Goal: Task Accomplishment & Management: Manage account settings

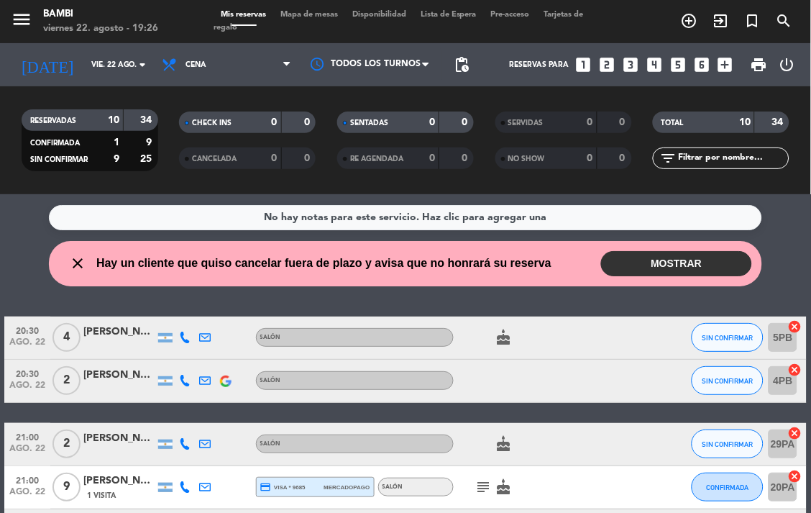
click at [649, 263] on button "MOSTRAR" at bounding box center [676, 263] width 151 height 25
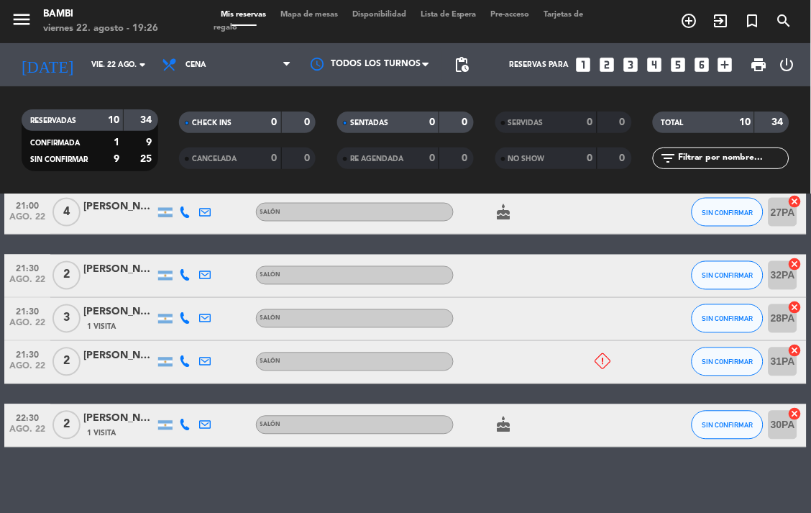
scroll to position [435, 0]
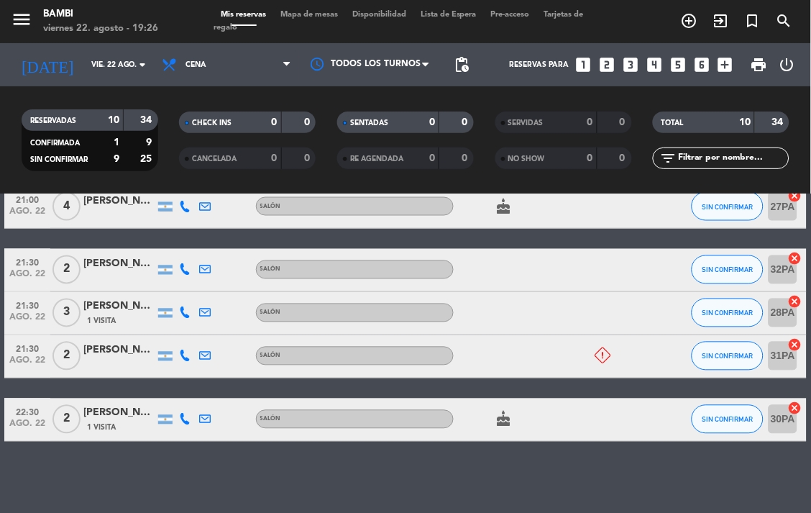
click at [797, 345] on icon "cancel" at bounding box center [795, 345] width 14 height 14
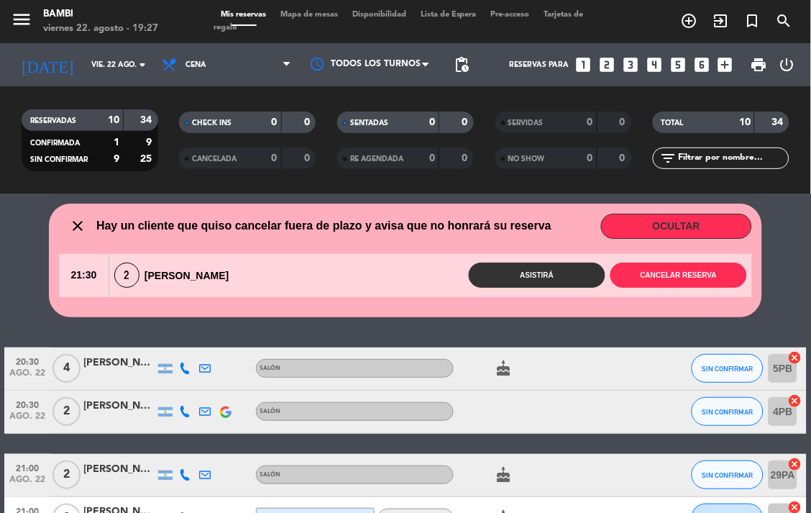
scroll to position [36, 0]
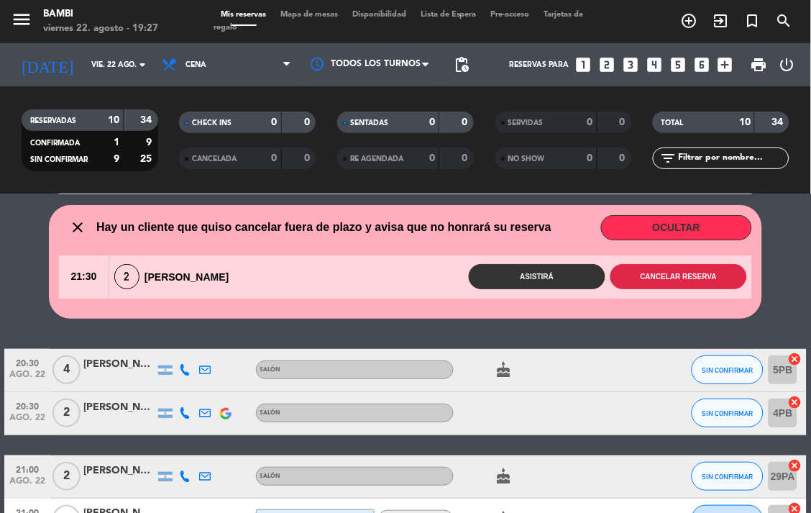
click at [700, 270] on button "Cancelar reserva" at bounding box center [679, 276] width 137 height 25
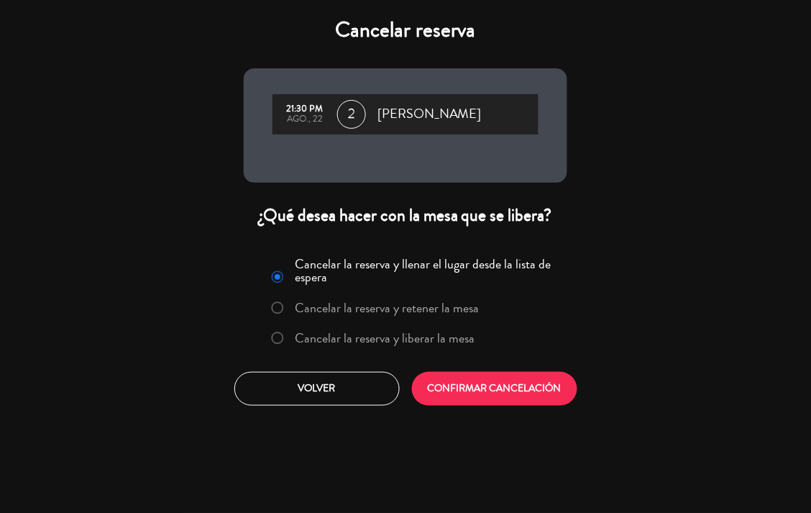
click at [276, 334] on input "Cancelar la reserva y liberar la mesa" at bounding box center [276, 336] width 9 height 9
radio input "true"
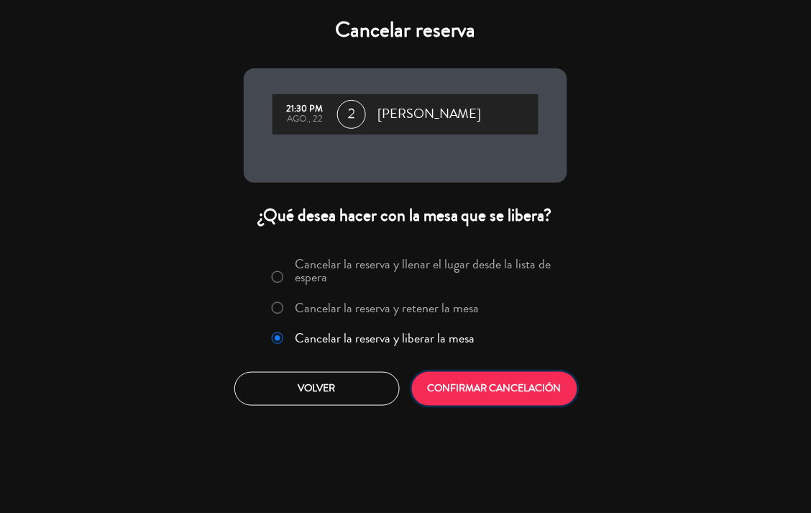
click at [471, 380] on button "CONFIRMAR CANCELACIÓN" at bounding box center [494, 389] width 165 height 34
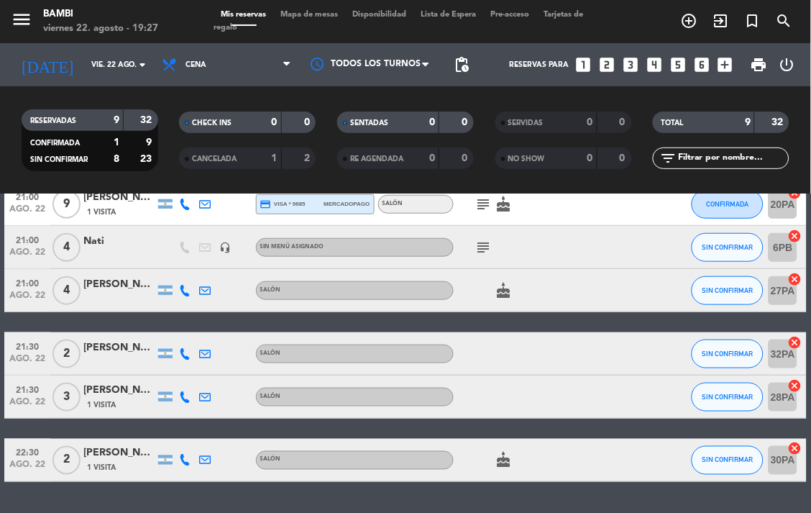
scroll to position [239, 0]
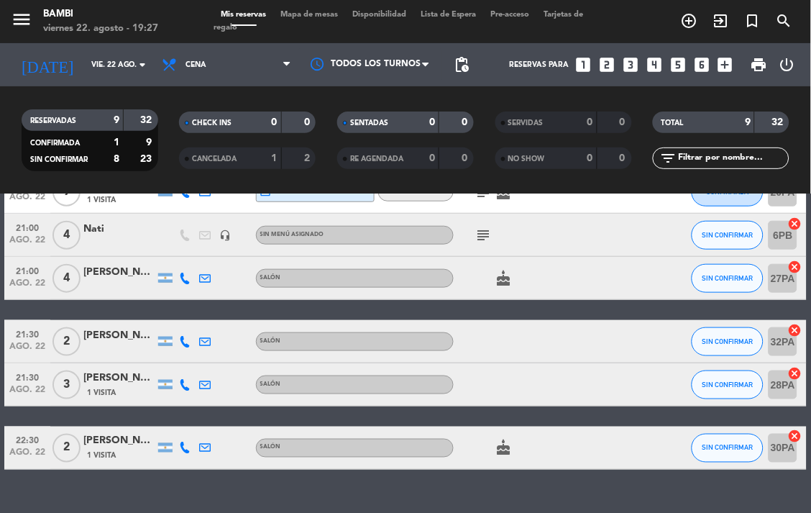
click at [800, 433] on icon "cancel" at bounding box center [795, 436] width 14 height 14
click at [793, 444] on icon "border_all" at bounding box center [785, 447] width 17 height 17
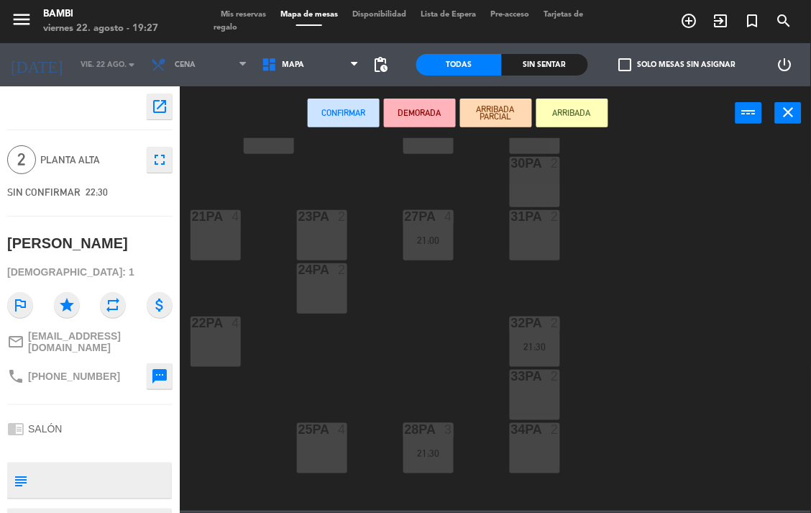
scroll to position [555, 0]
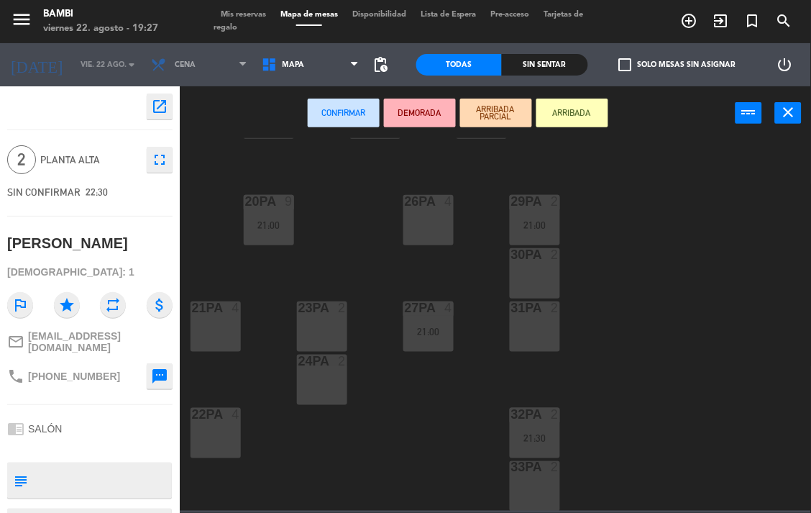
click at [526, 319] on div "31PA 2" at bounding box center [535, 326] width 50 height 50
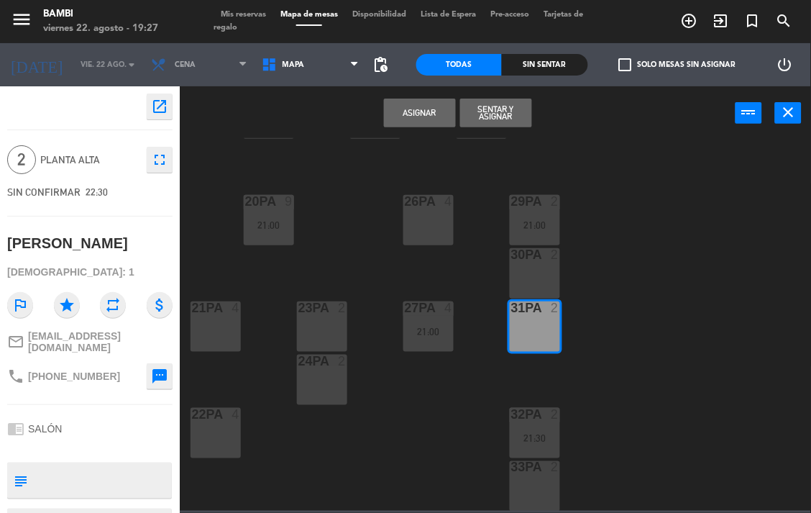
click at [413, 108] on button "Asignar" at bounding box center [420, 113] width 72 height 29
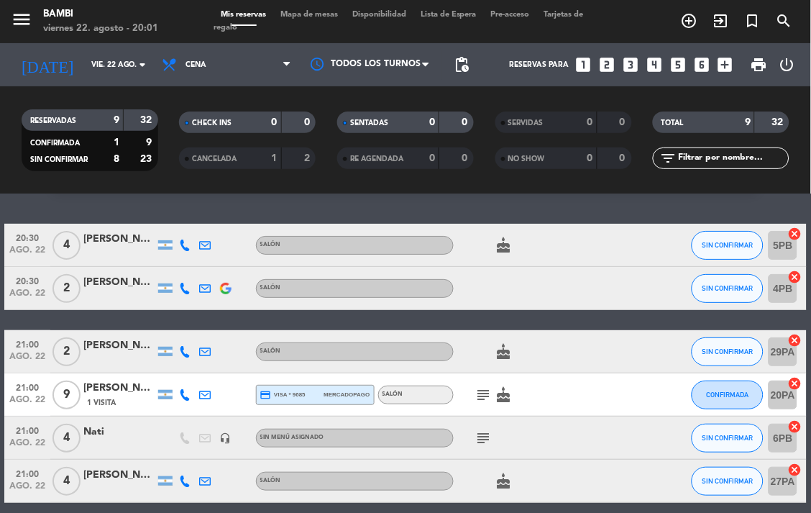
scroll to position [27, 0]
